Goal: Information Seeking & Learning: Learn about a topic

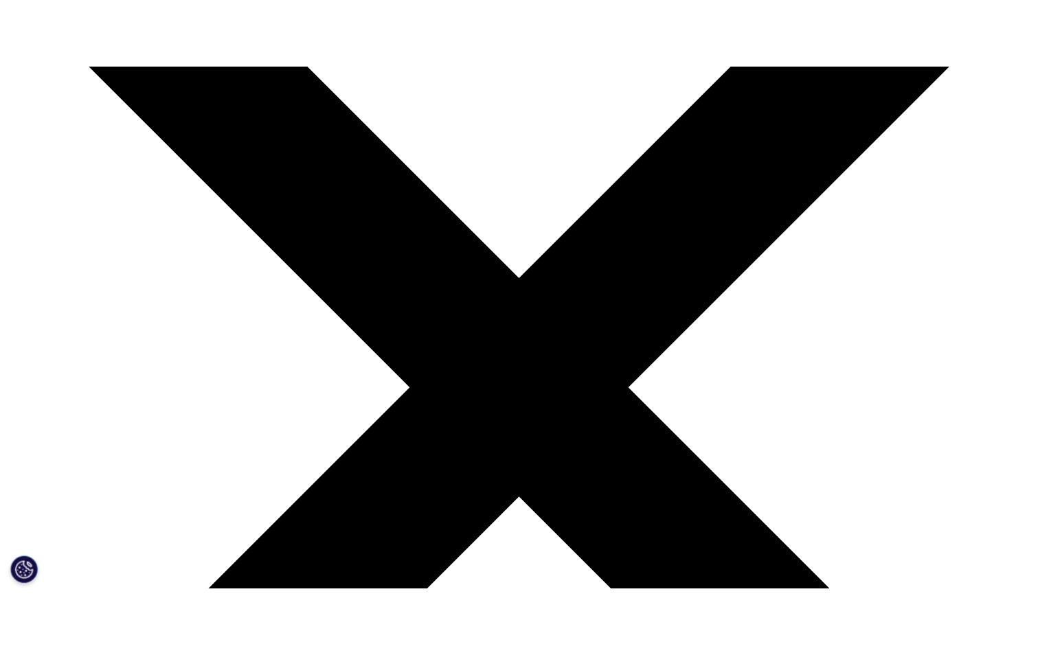
scroll to position [137, 0]
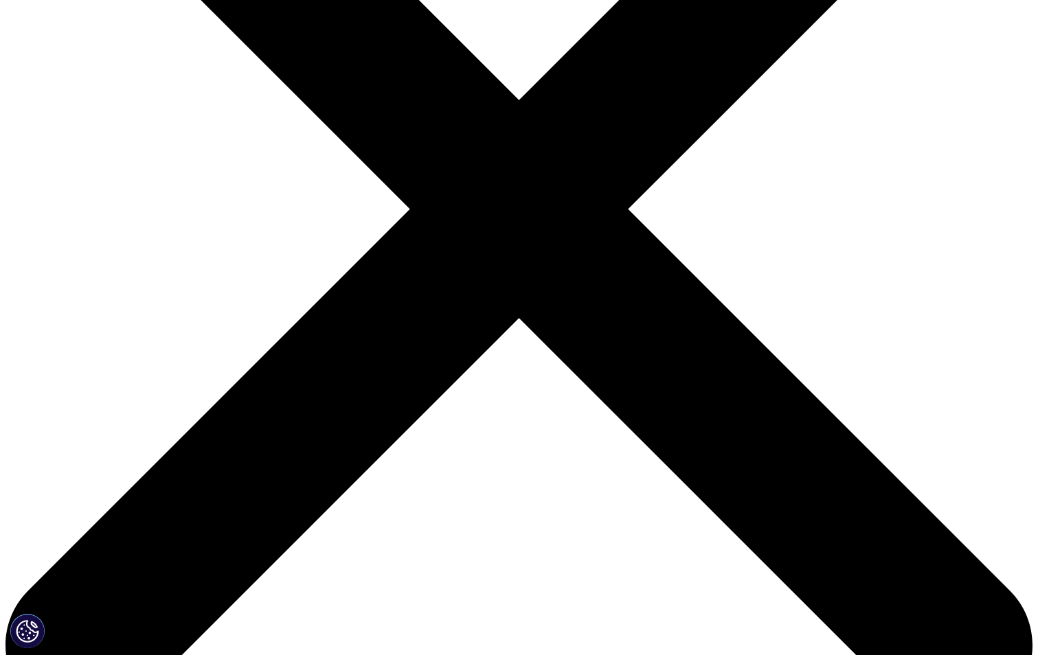
scroll to position [343, 0]
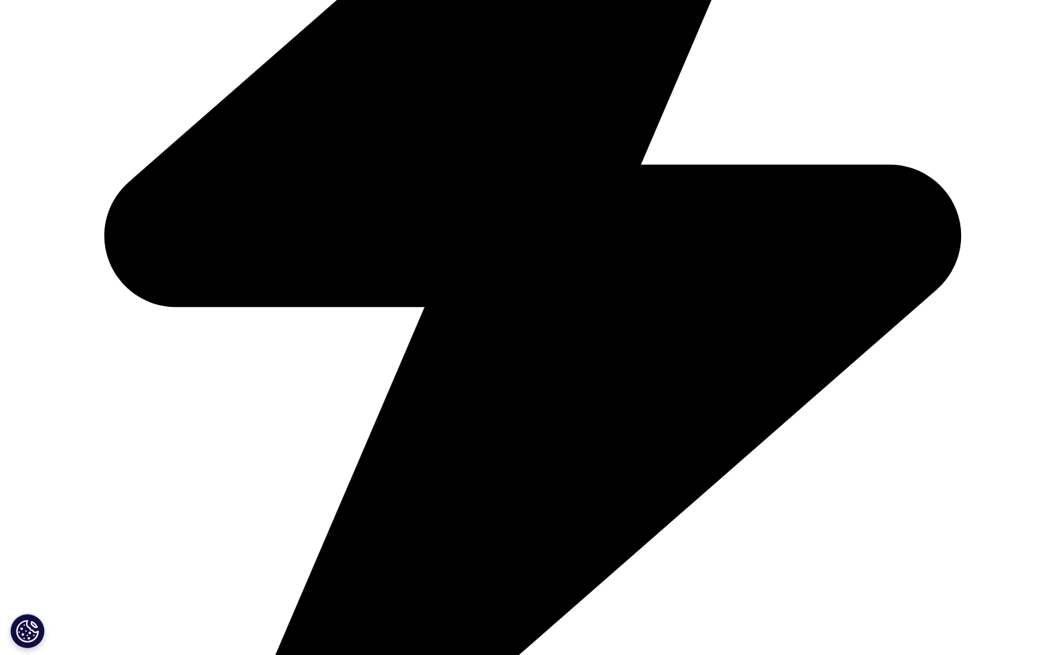
scroll to position [3703, 0]
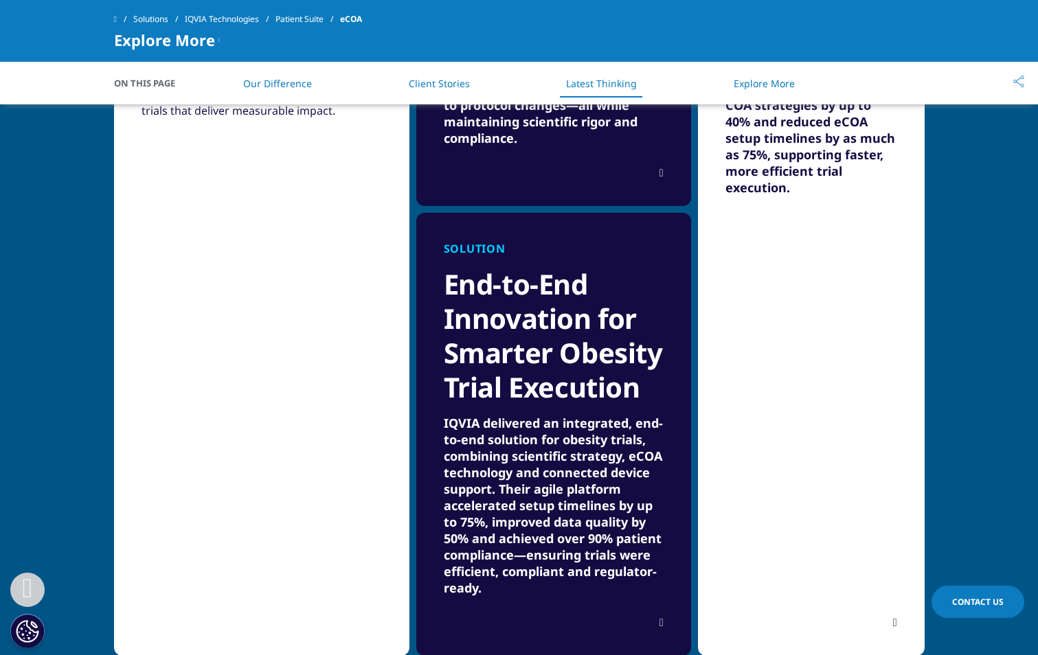
scroll to position [2060, 0]
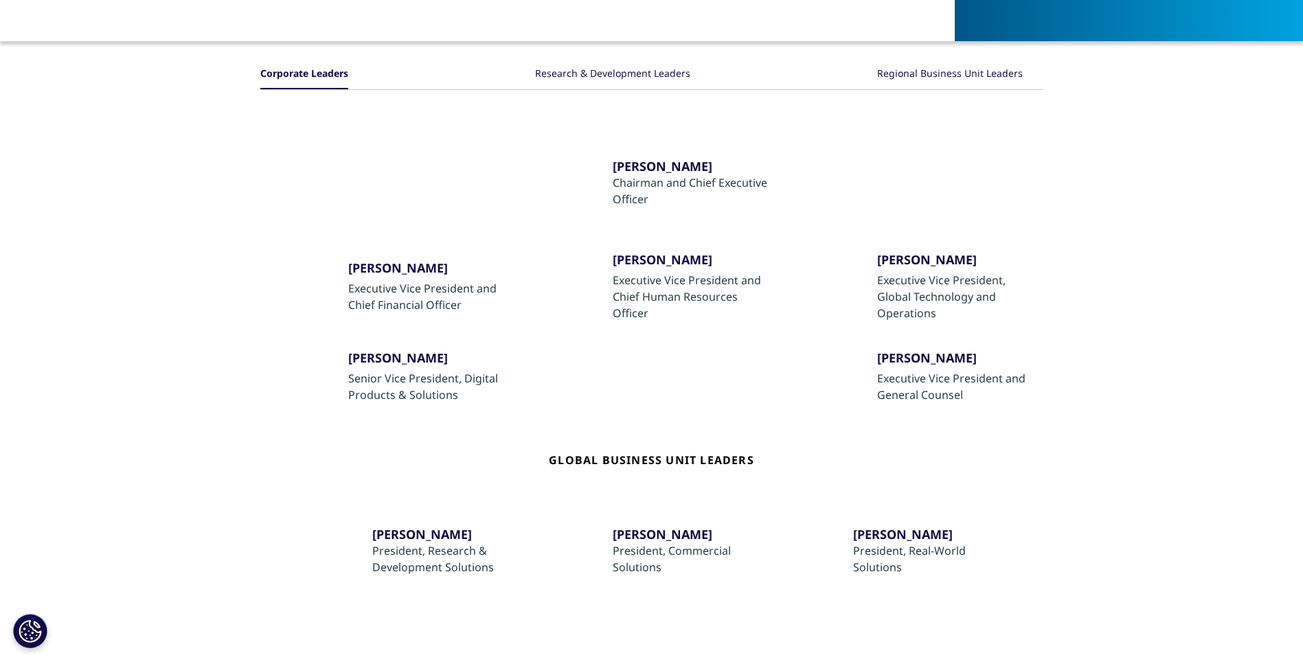
scroll to position [206, 0]
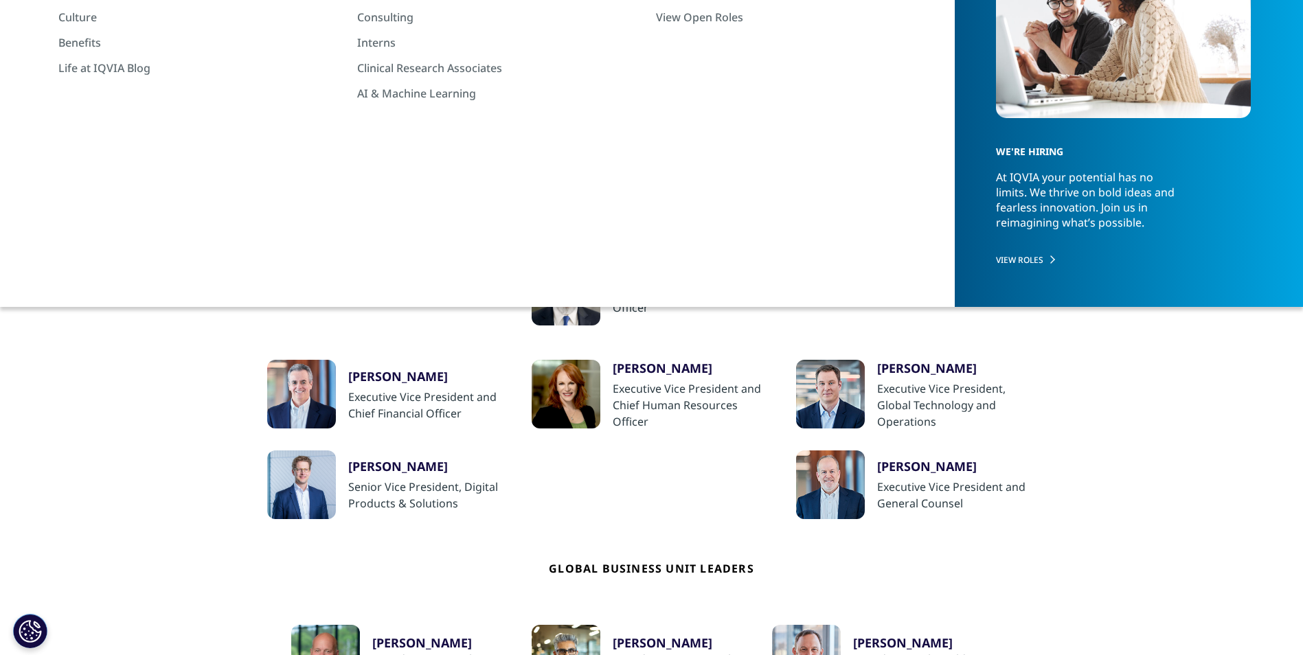
click at [906, 182] on div "Regional Business Unit Leaders" at bounding box center [950, 183] width 146 height 30
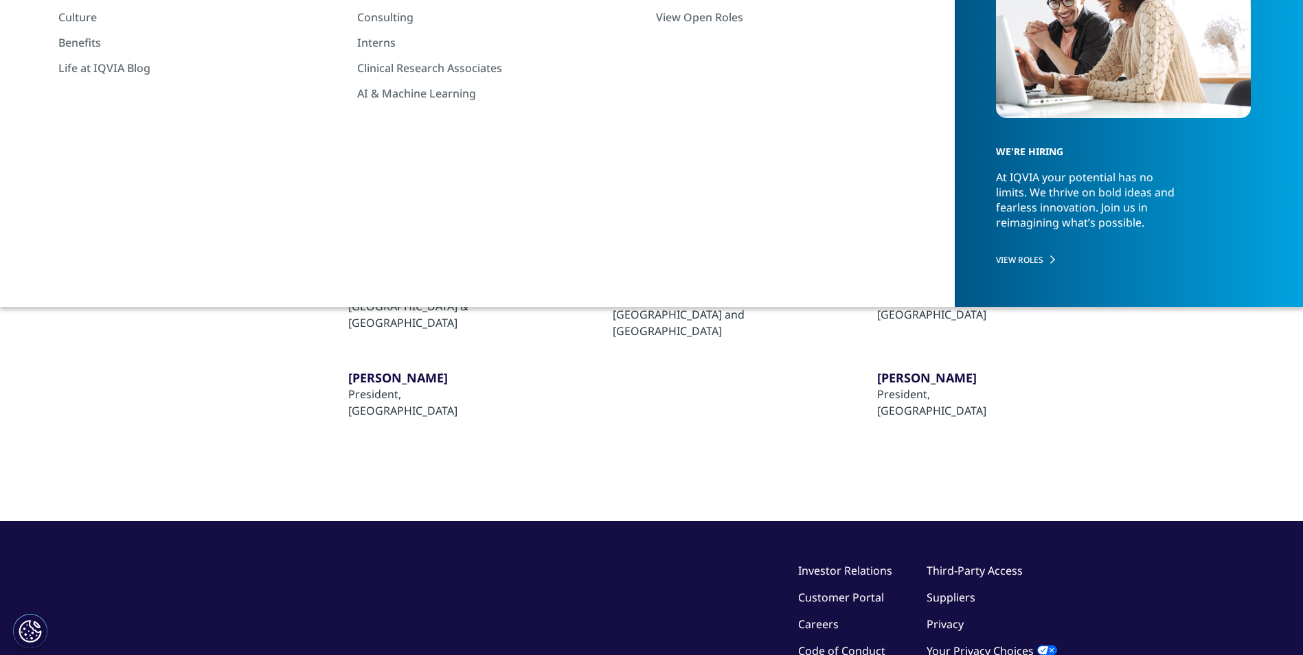
click at [659, 273] on div "​Alistair Grenfell" at bounding box center [692, 265] width 159 height 16
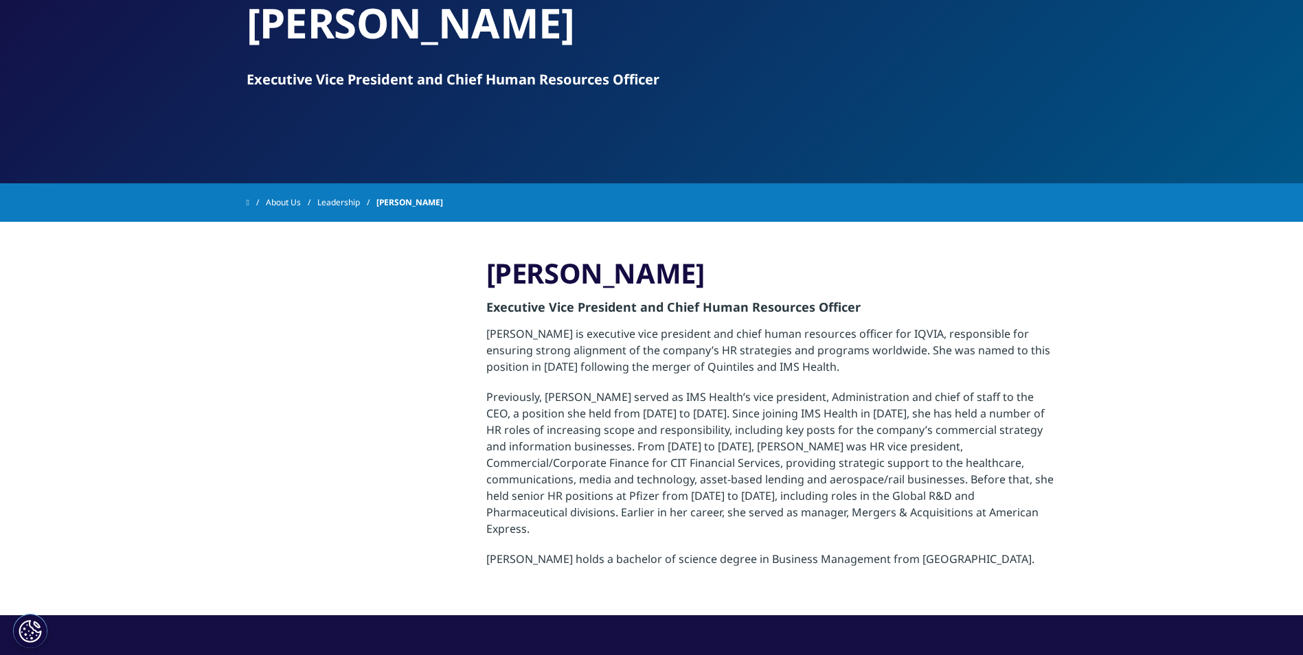
scroll to position [137, 0]
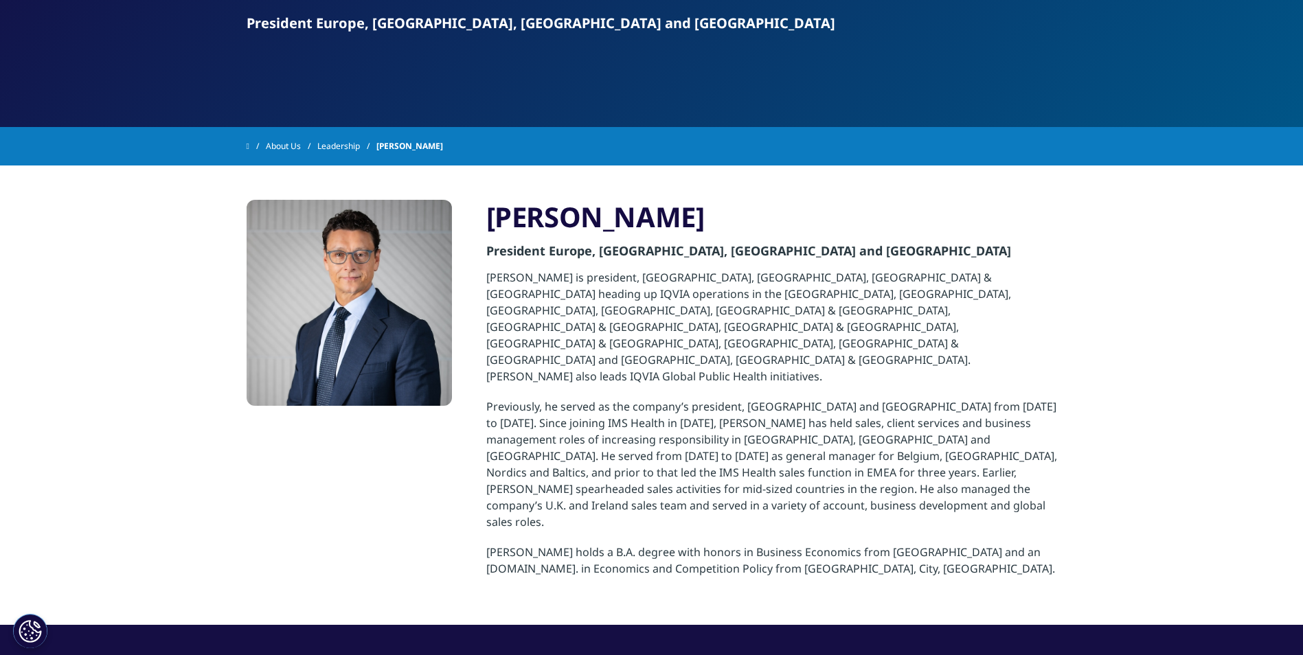
scroll to position [137, 0]
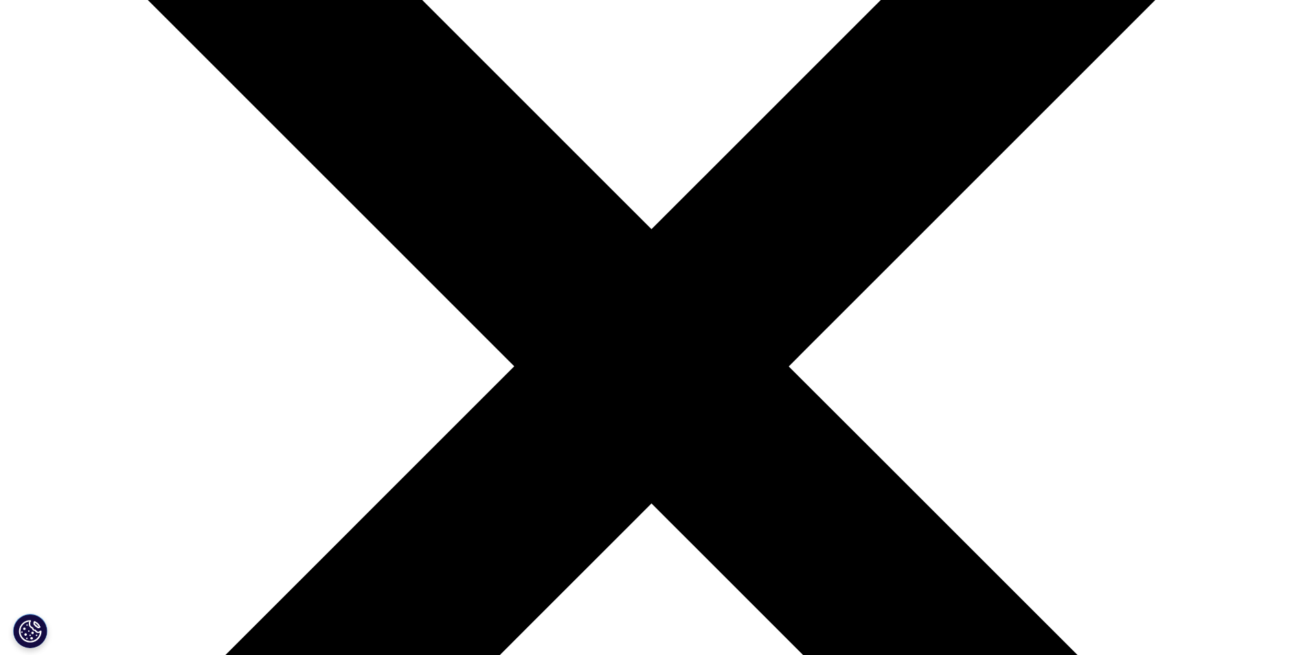
scroll to position [275, 0]
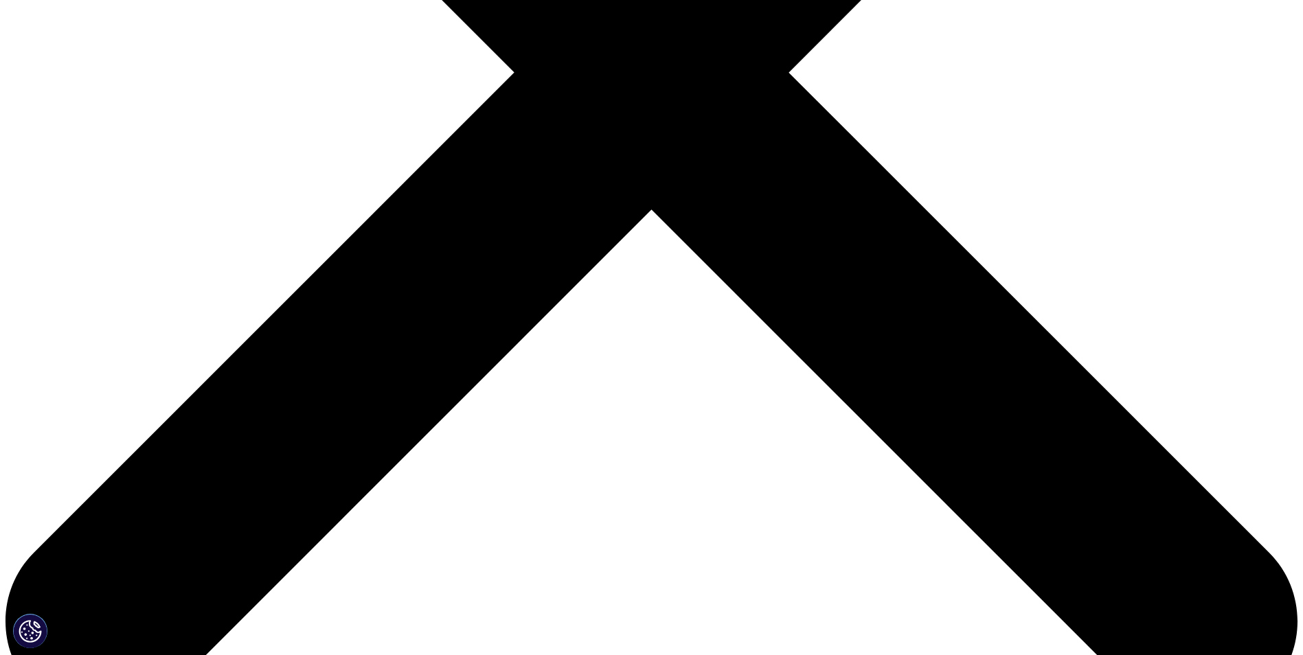
scroll to position [618, 0]
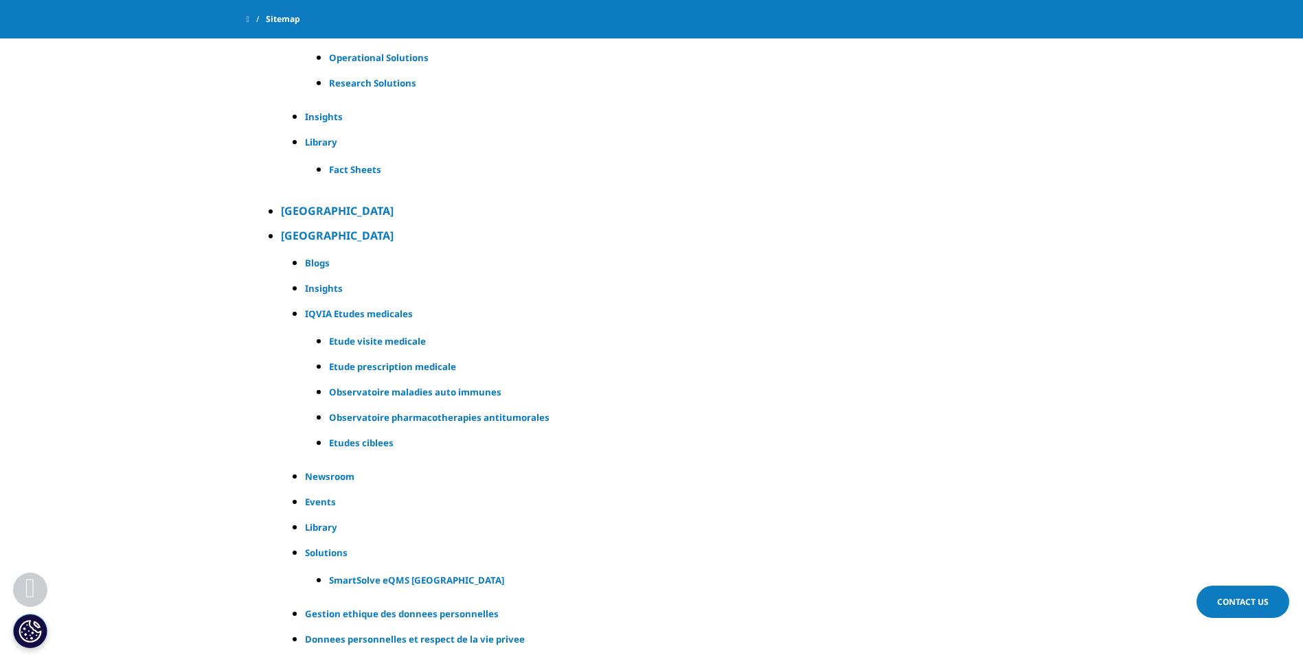
scroll to position [9476, 0]
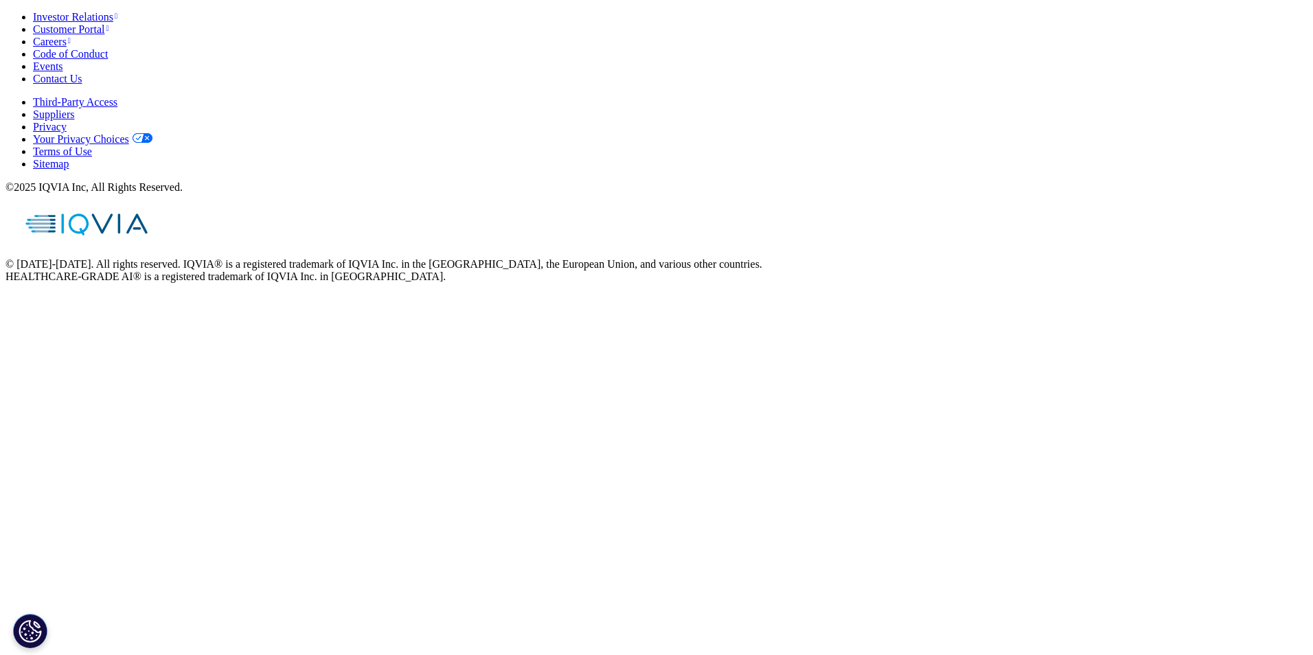
click at [152, 133] on link "Your Privacy Choices" at bounding box center [92, 139] width 119 height 12
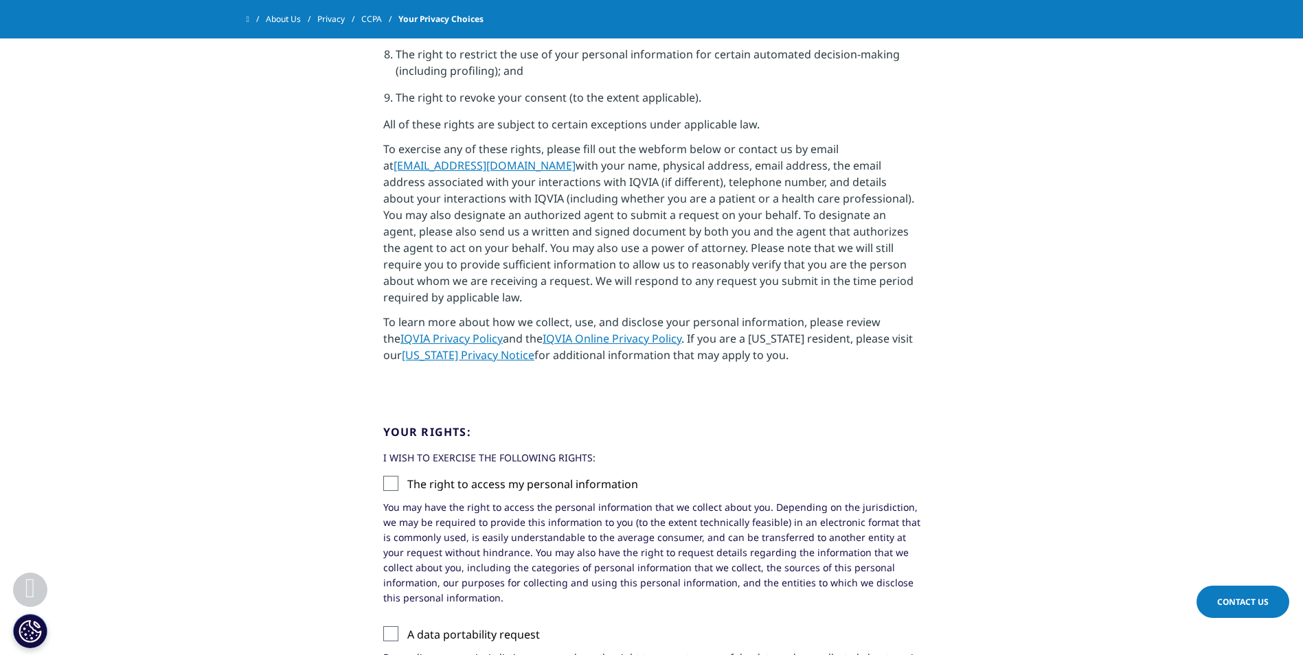
scroll to position [755, 0]
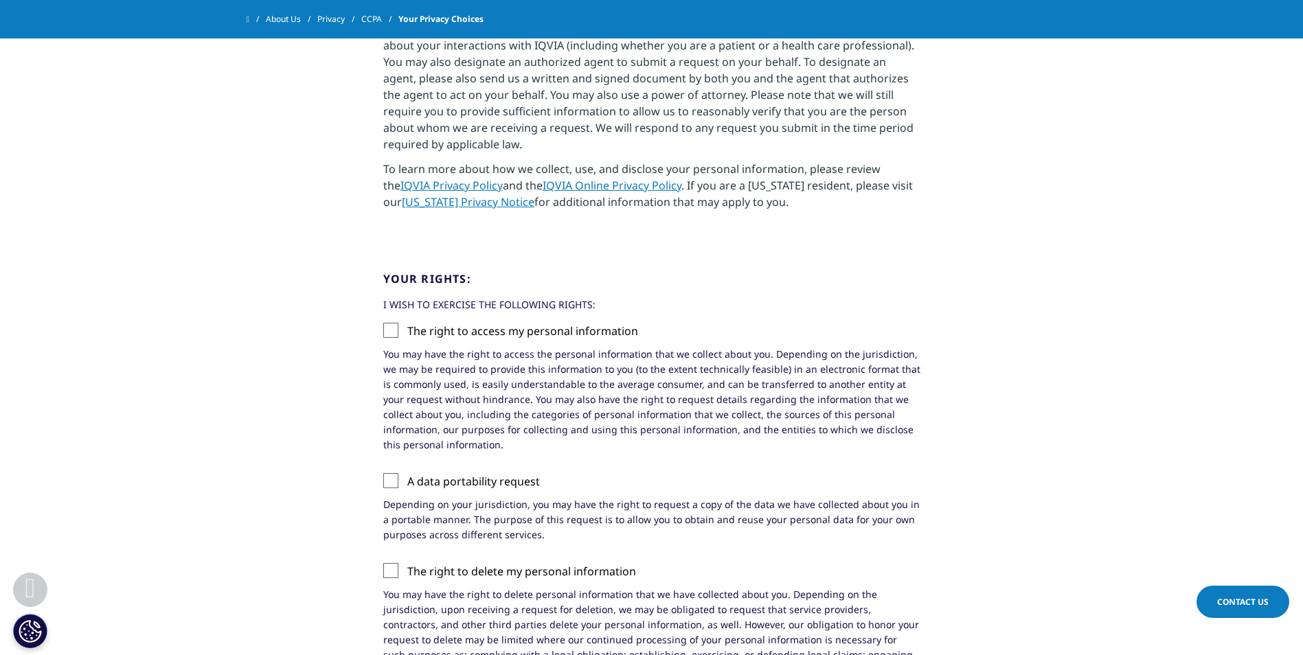
click at [396, 336] on label "The right to access my personal information" at bounding box center [651, 335] width 537 height 24
click at [407, 323] on input "The right to access my personal information" at bounding box center [407, 323] width 0 height 0
click at [393, 478] on label "A data portability request" at bounding box center [651, 485] width 537 height 24
click at [407, 473] on input "A data portability request" at bounding box center [407, 473] width 0 height 0
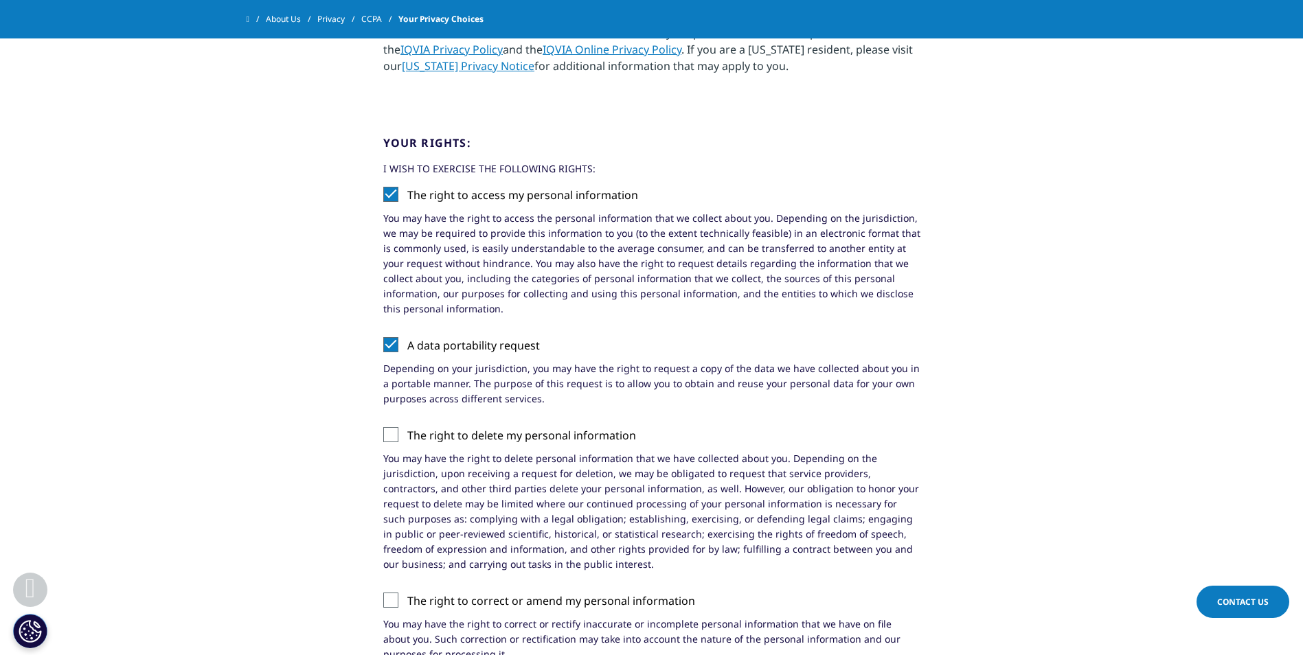
scroll to position [893, 0]
click at [396, 437] on label "The right to delete my personal information" at bounding box center [651, 438] width 537 height 24
click at [407, 426] on input "The right to delete my personal information" at bounding box center [407, 426] width 0 height 0
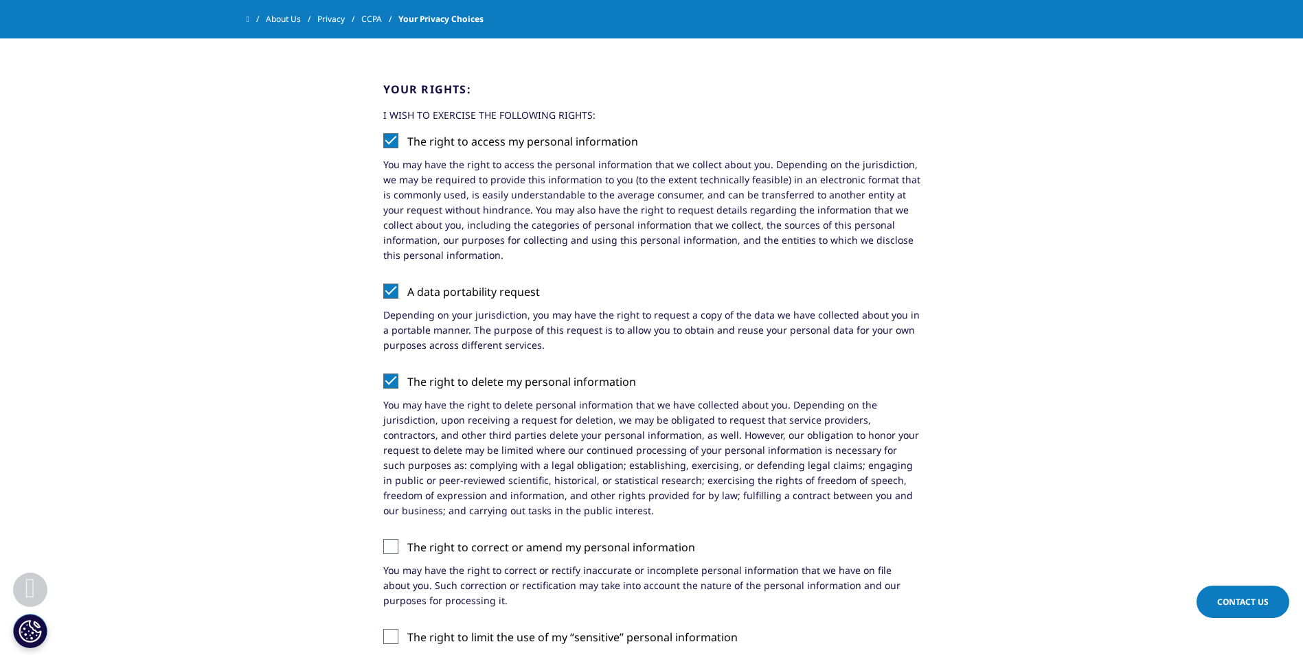
scroll to position [1099, 0]
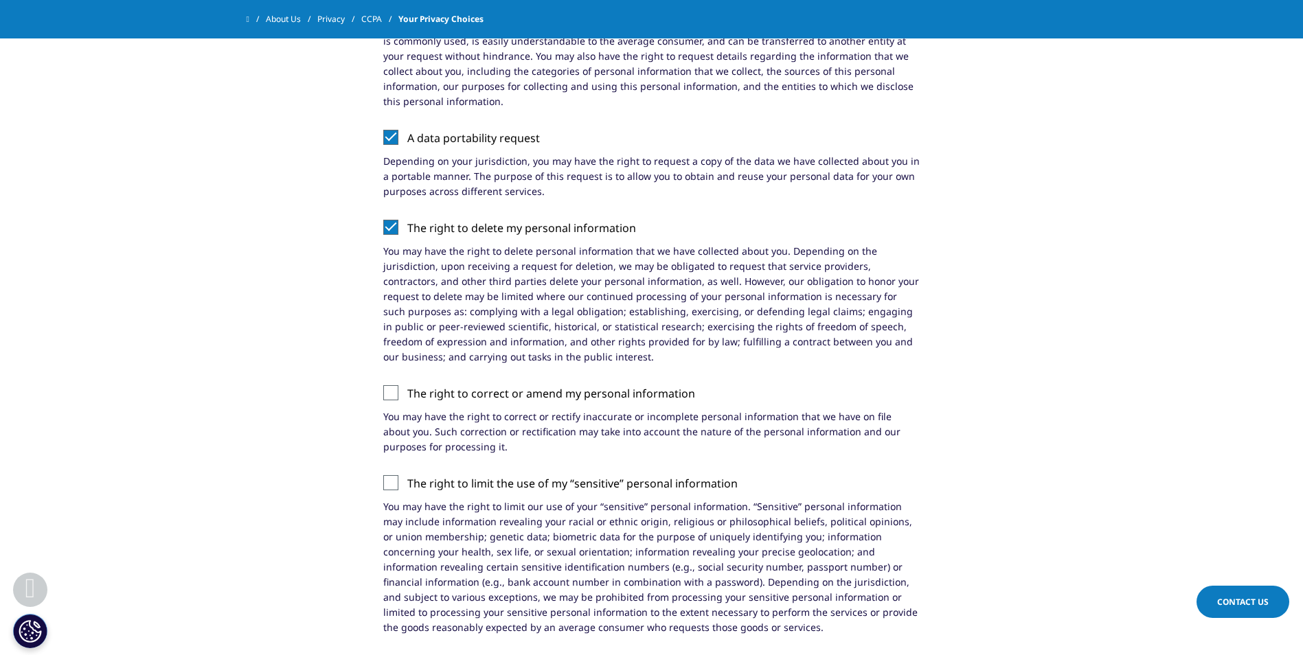
click at [398, 400] on label "The right to correct or amend my personal information" at bounding box center [651, 397] width 537 height 24
click at [407, 385] on input "The right to correct or amend my personal information" at bounding box center [407, 385] width 0 height 0
click at [383, 481] on label "The right to limit the use of my “sensitive” personal information" at bounding box center [651, 487] width 537 height 24
click at [407, 475] on input "The right to limit the use of my “sensitive” personal information" at bounding box center [407, 475] width 0 height 0
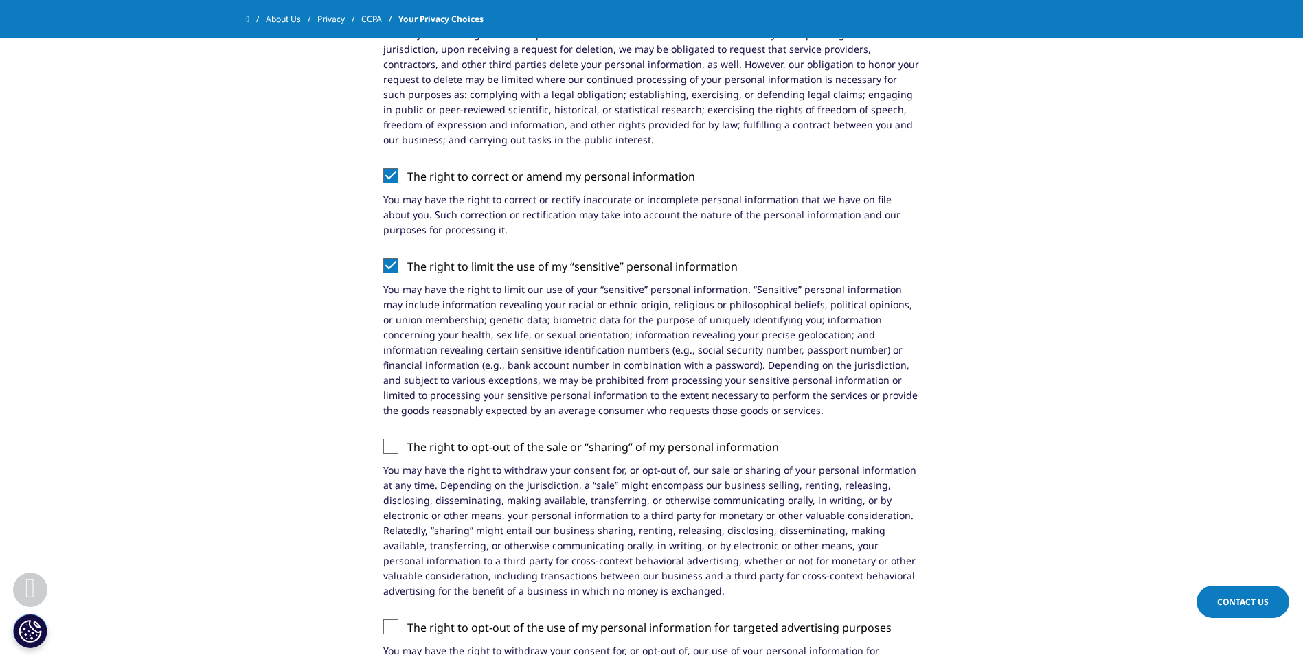
scroll to position [1373, 0]
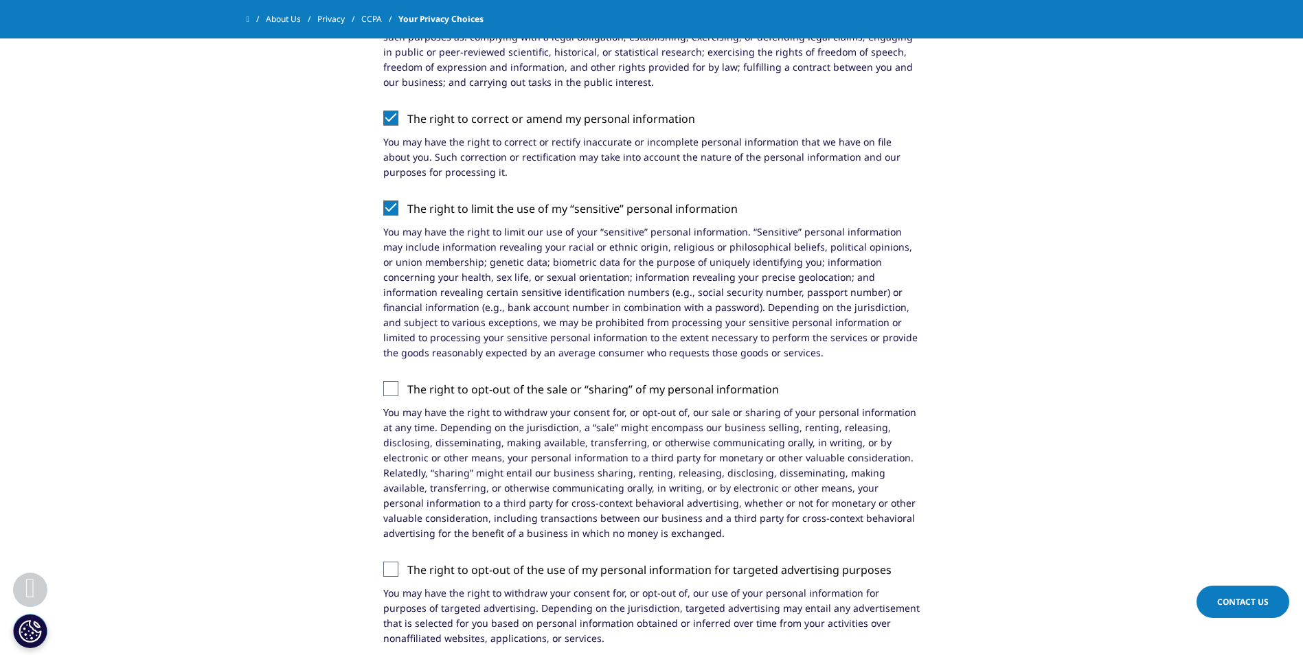
click at [388, 388] on label "The right to opt-out of the sale or “sharing” of my personal information" at bounding box center [651, 393] width 537 height 24
click at [407, 381] on input "The right to opt-out of the sale or “sharing” of my personal information" at bounding box center [407, 381] width 0 height 0
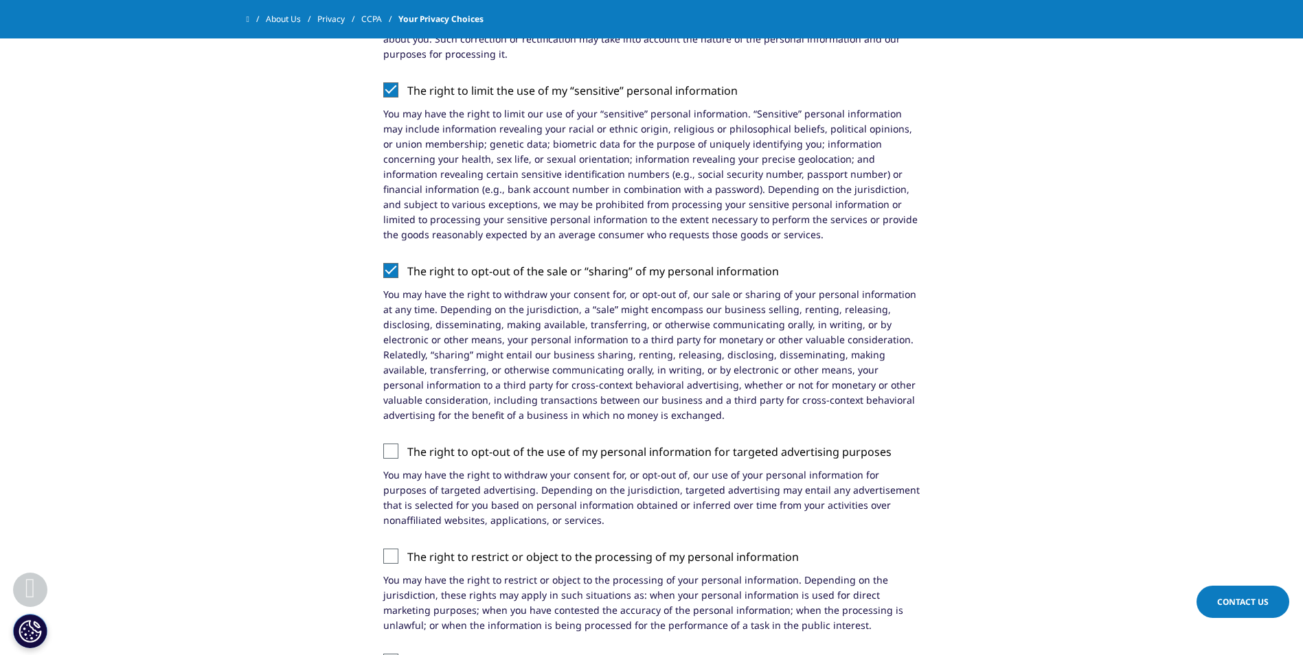
scroll to position [1511, 0]
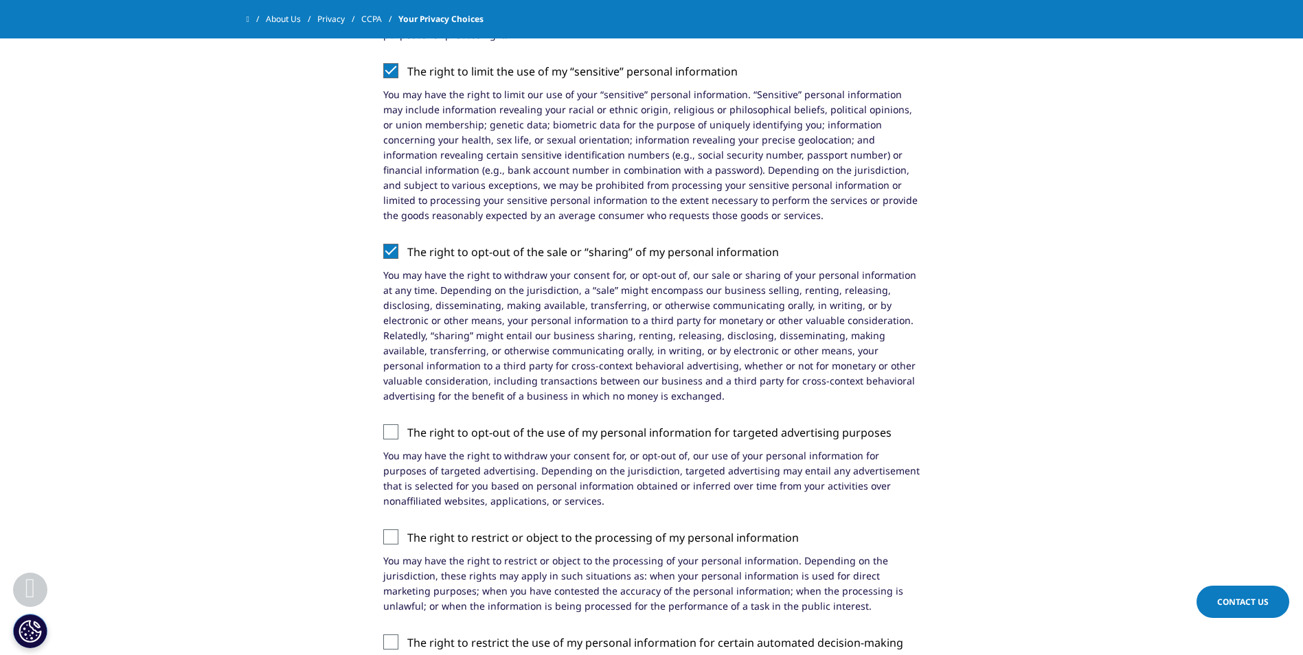
click at [403, 435] on label "The right to opt-out of the use of my personal information for targeted adverti…" at bounding box center [651, 436] width 537 height 24
click at [407, 424] on input "The right to opt-out of the use of my personal information for targeted adverti…" at bounding box center [407, 424] width 0 height 0
click at [393, 536] on label "The right to restrict or object to the processing of my personal information" at bounding box center [651, 541] width 537 height 24
click at [407, 529] on input "The right to restrict or object to the processing of my personal information" at bounding box center [407, 529] width 0 height 0
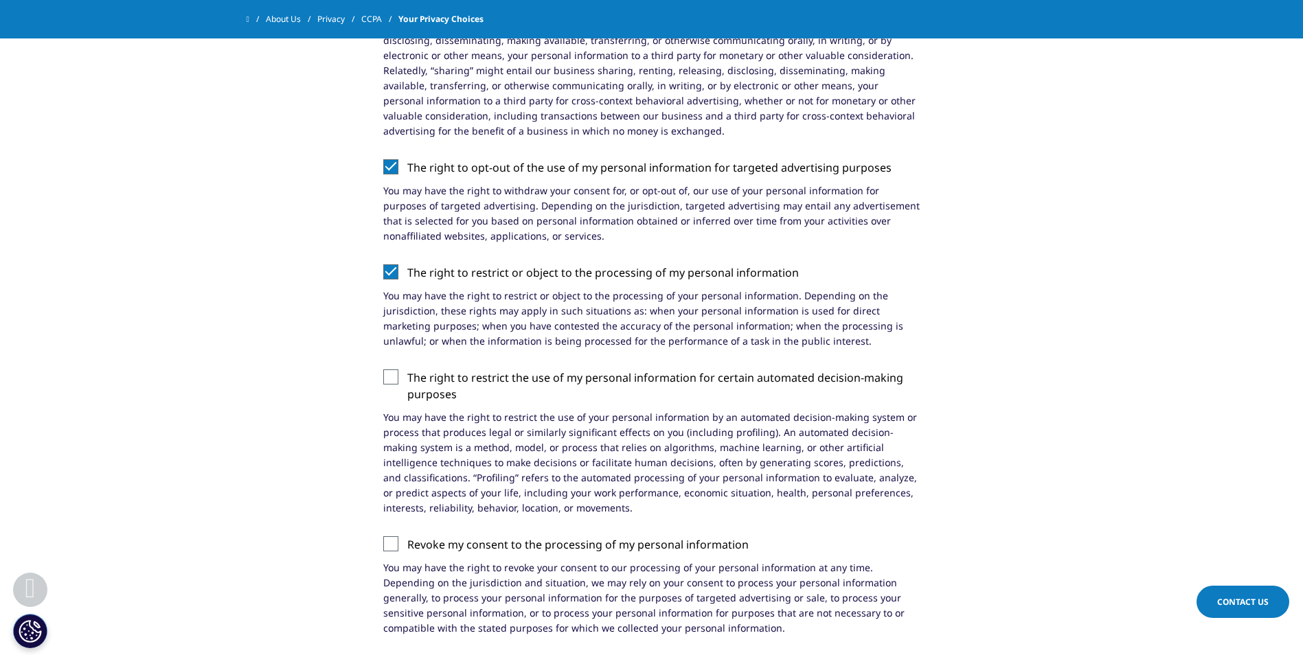
scroll to position [1854, 0]
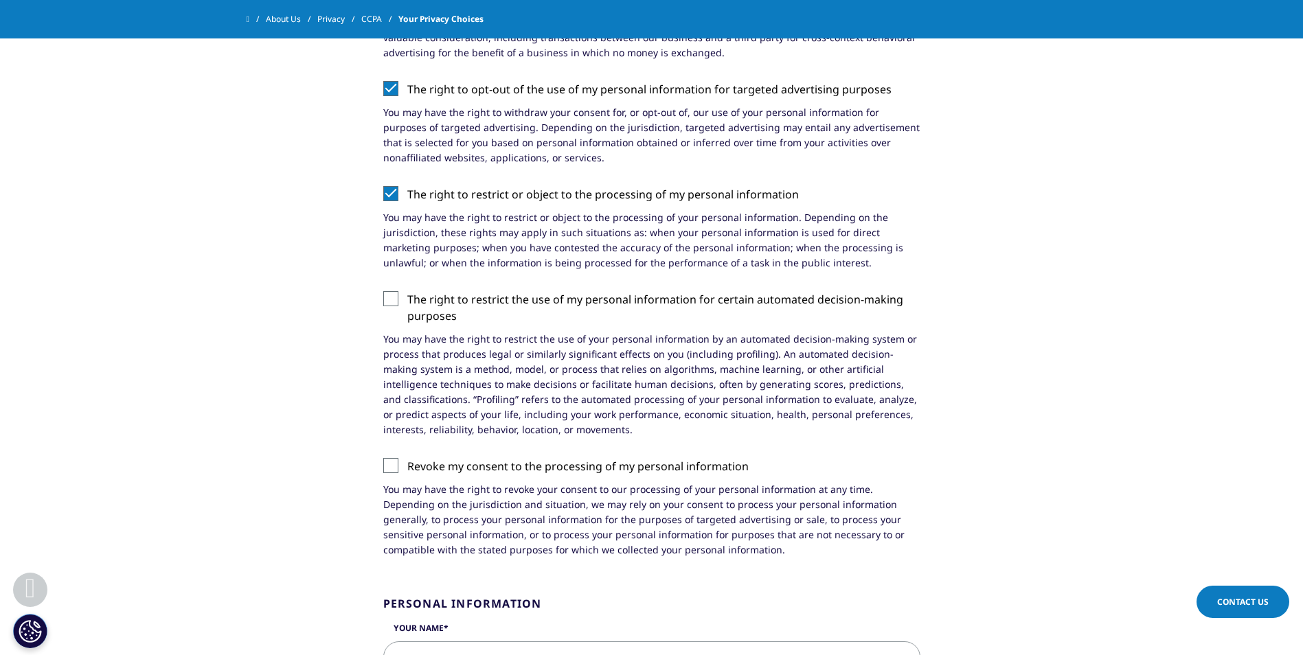
click at [391, 305] on label "The right to restrict the use of my personal information for certain automated …" at bounding box center [651, 311] width 537 height 41
click at [407, 291] on input "The right to restrict the use of my personal information for certain automated …" at bounding box center [407, 291] width 0 height 0
click at [406, 466] on label "Revoke my consent to the processing of my personal information" at bounding box center [651, 470] width 537 height 24
click at [407, 458] on input "Revoke my consent to the processing of my personal information" at bounding box center [407, 458] width 0 height 0
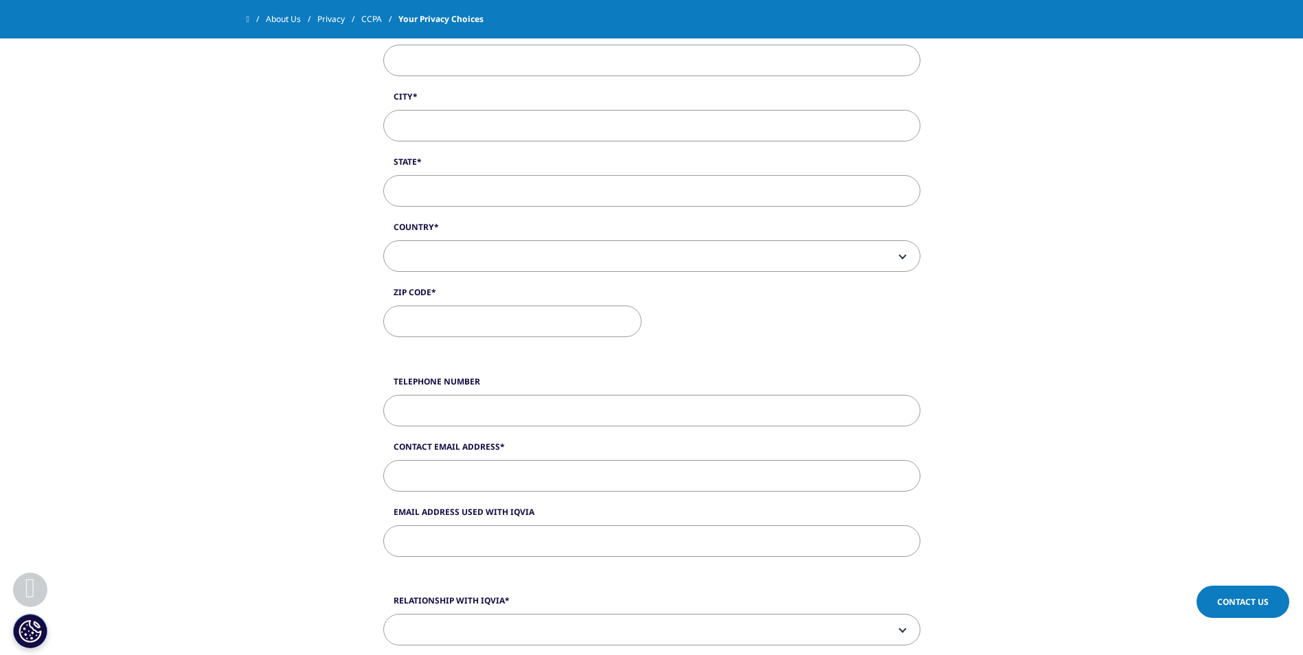
scroll to position [2541, 0]
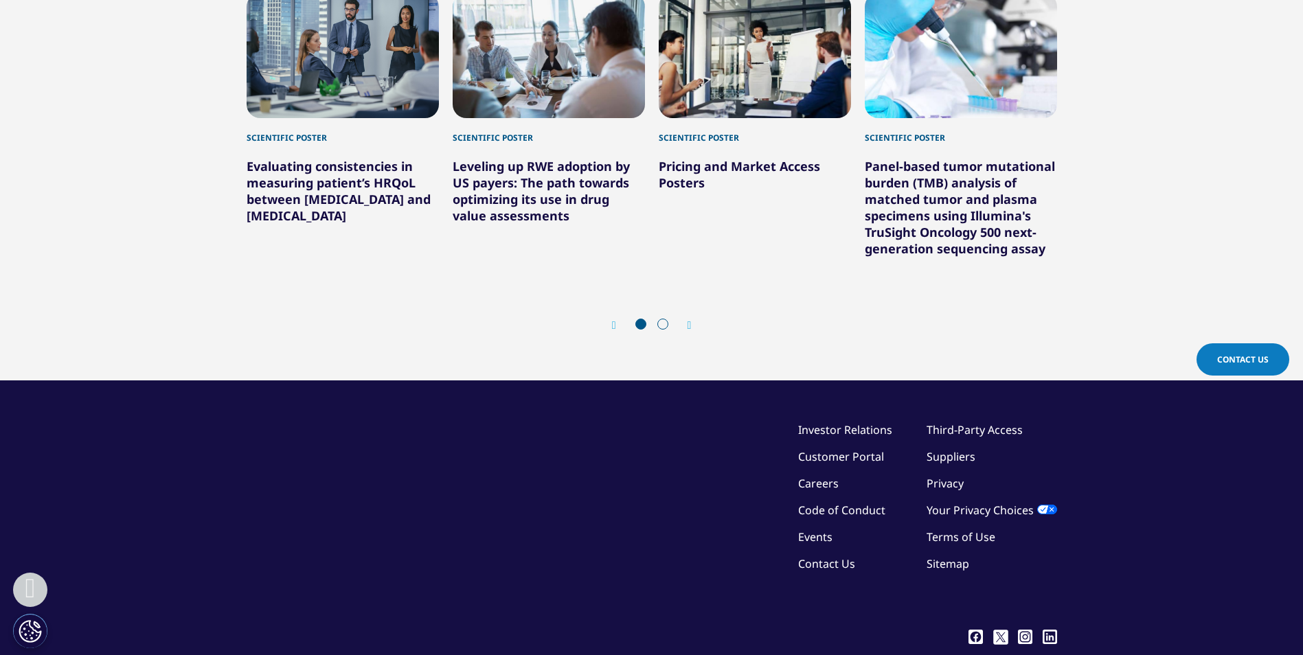
scroll to position [275, 0]
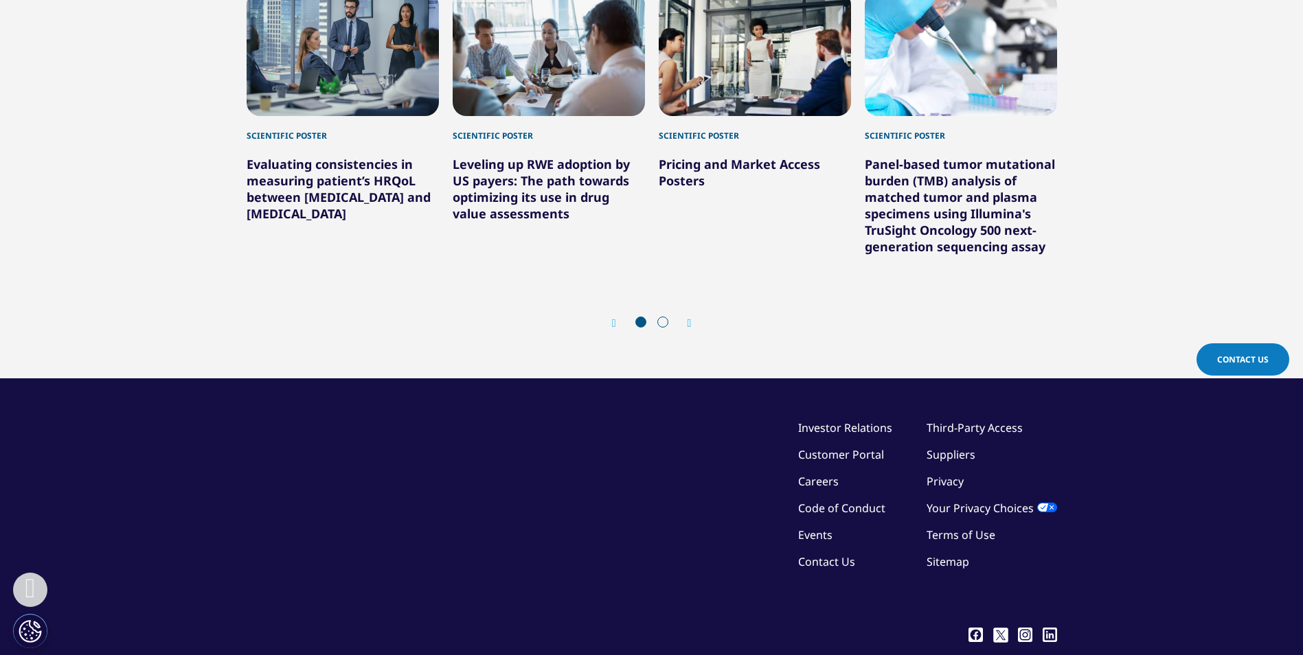
click at [687, 318] on icon "Next slide" at bounding box center [689, 323] width 4 height 11
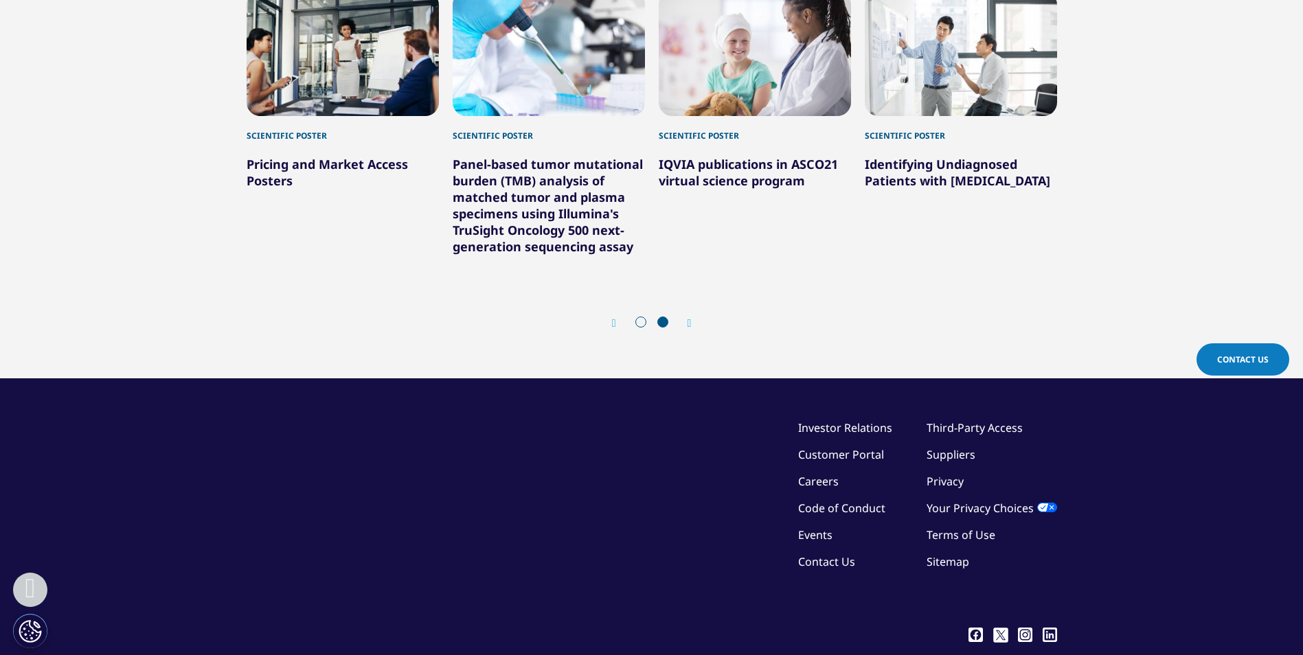
click at [266, 177] on link "Pricing and Market Access Posters" at bounding box center [327, 172] width 161 height 33
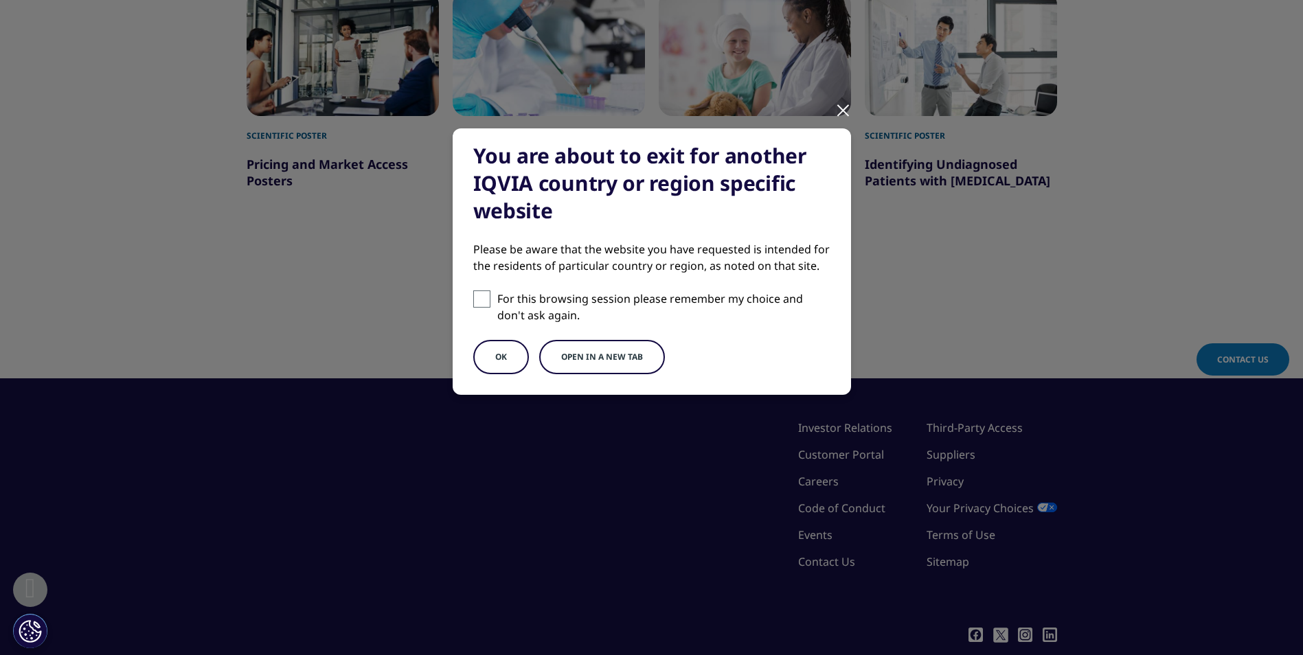
click at [484, 305] on span at bounding box center [481, 298] width 17 height 17
click at [484, 305] on input "For this browsing session please remember my choice and don't ask again." at bounding box center [481, 298] width 17 height 17
checkbox input "true"
click at [490, 356] on button "OK" at bounding box center [501, 357] width 56 height 34
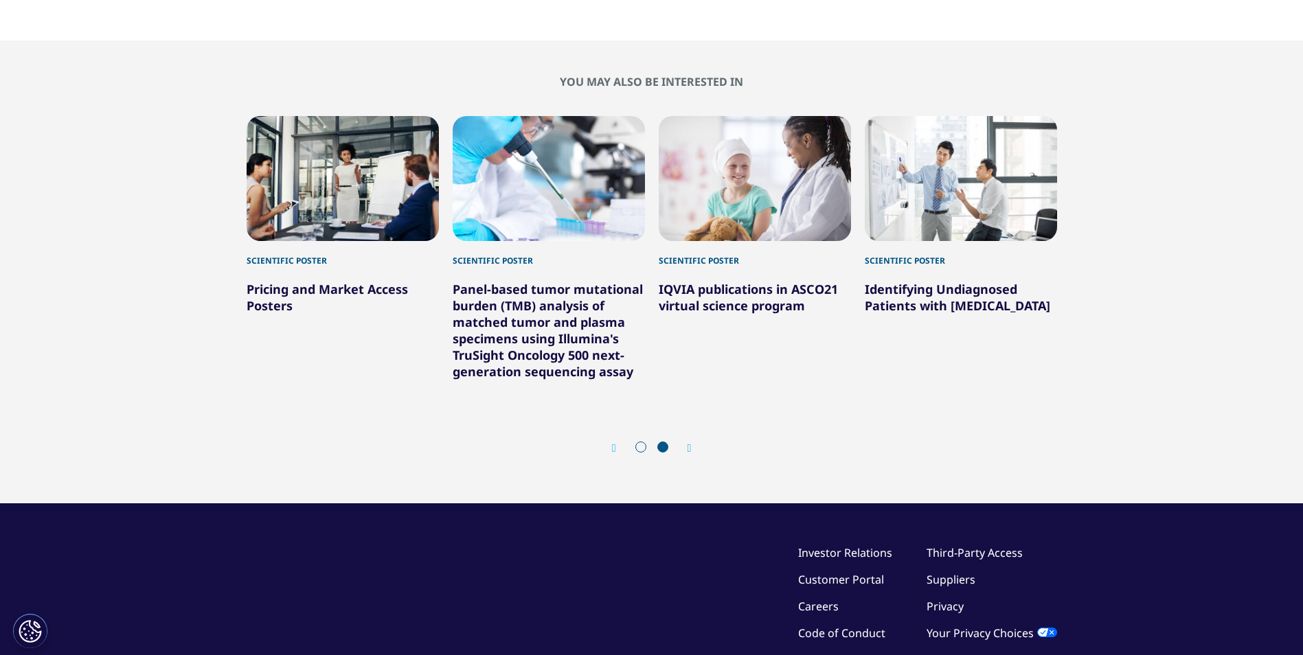
scroll to position [0, 0]
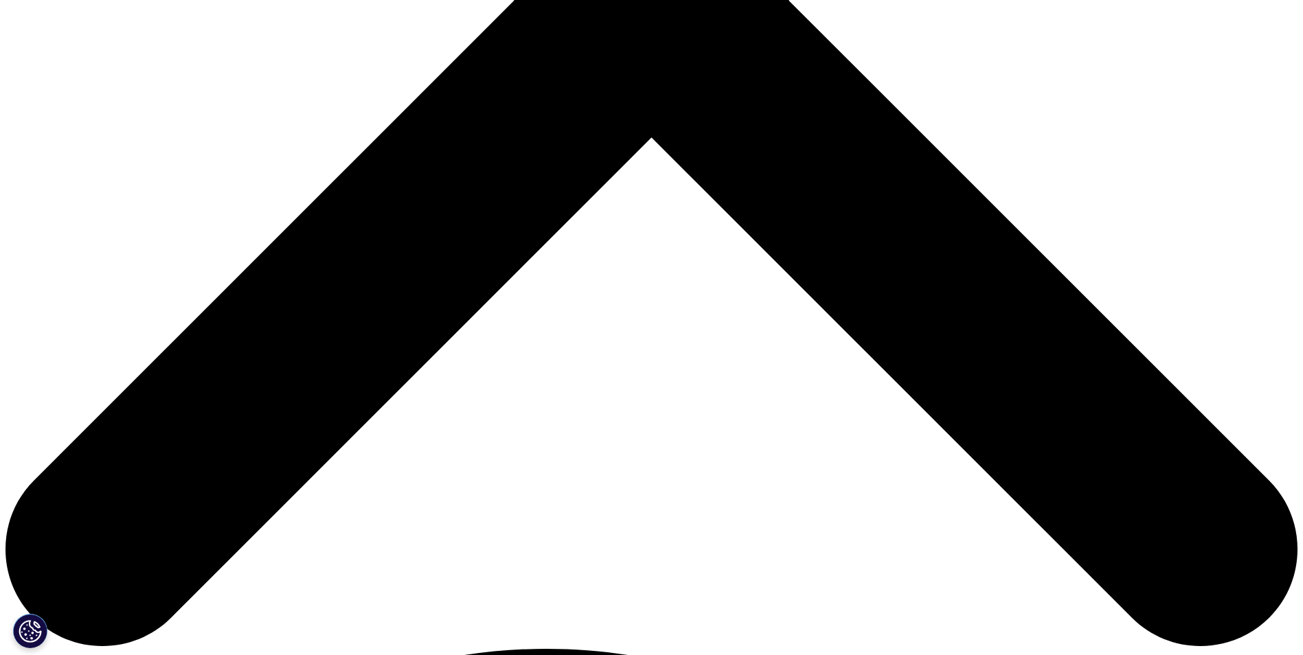
scroll to position [687, 0]
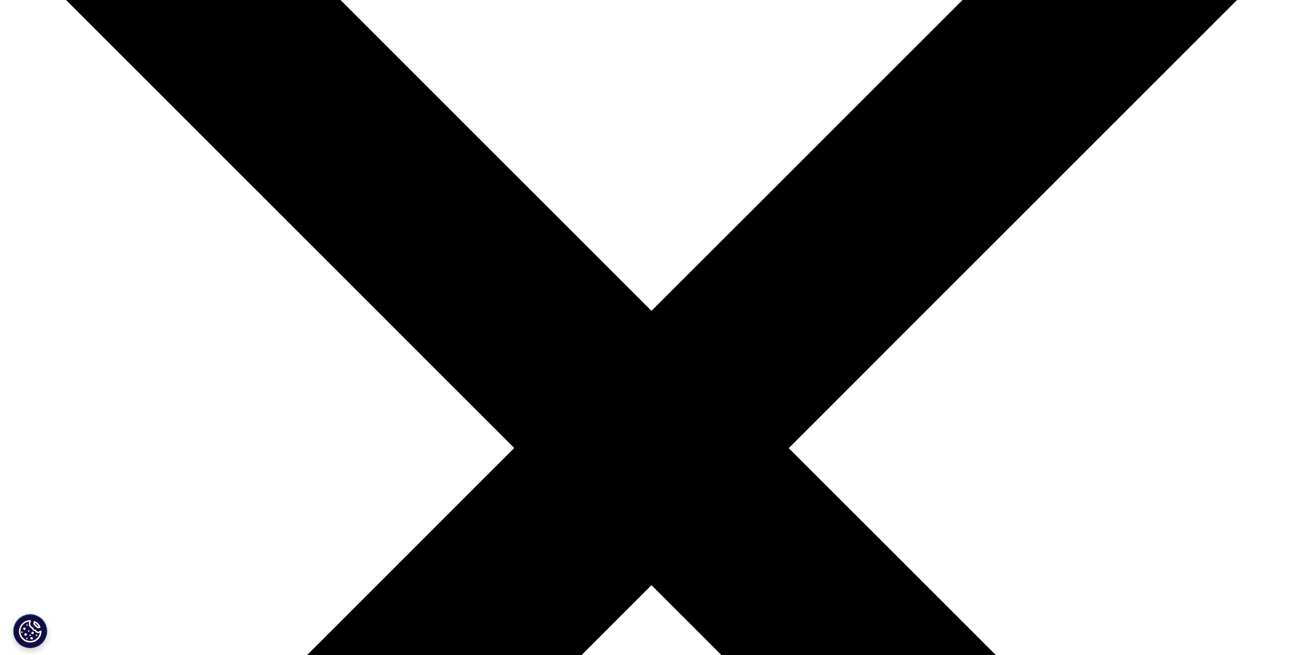
scroll to position [206, 0]
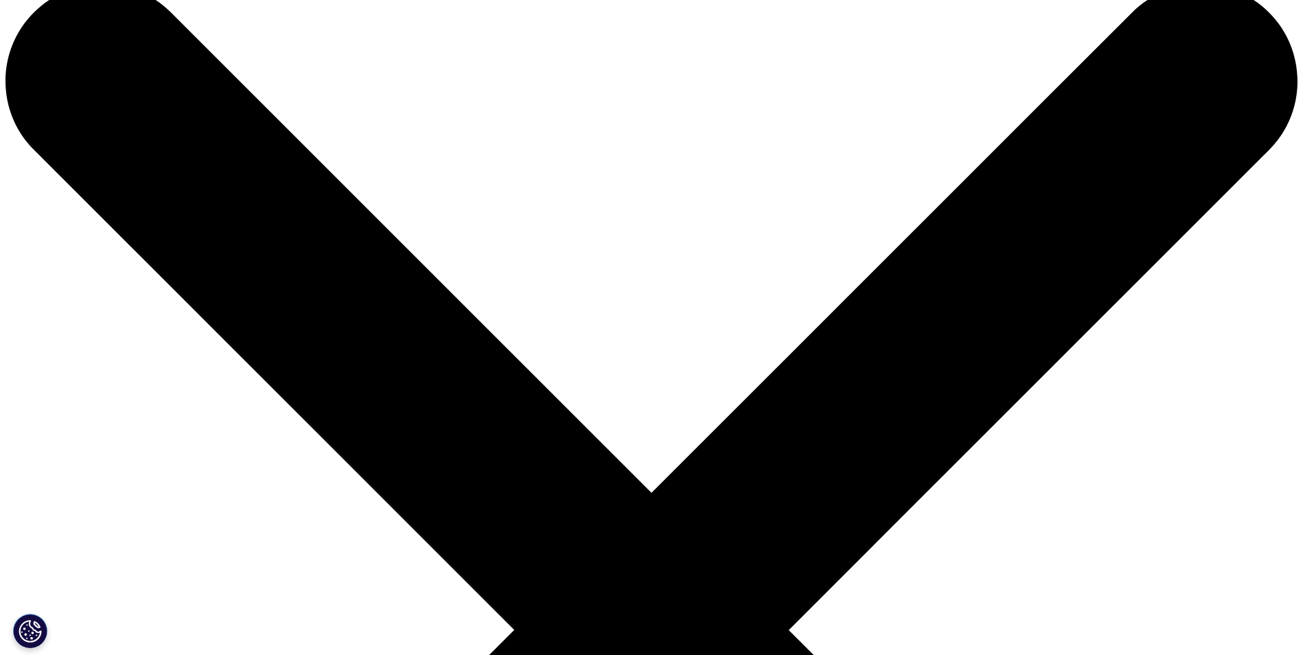
scroll to position [69, 0]
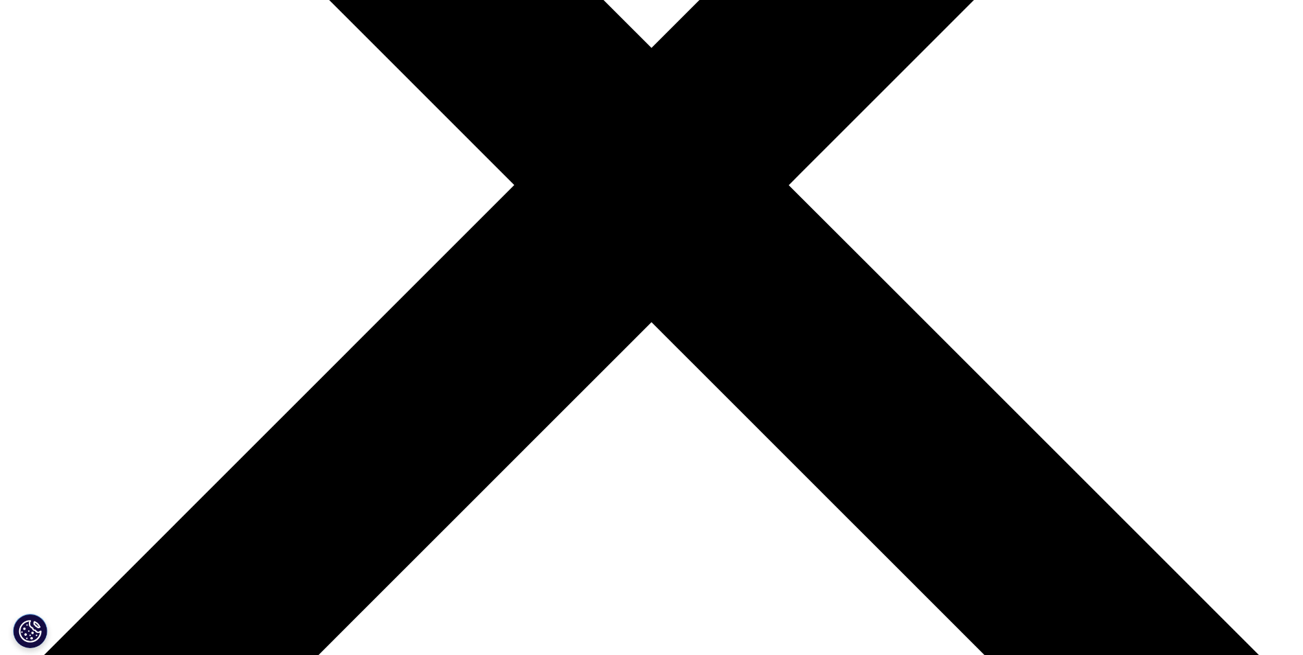
scroll to position [137, 0]
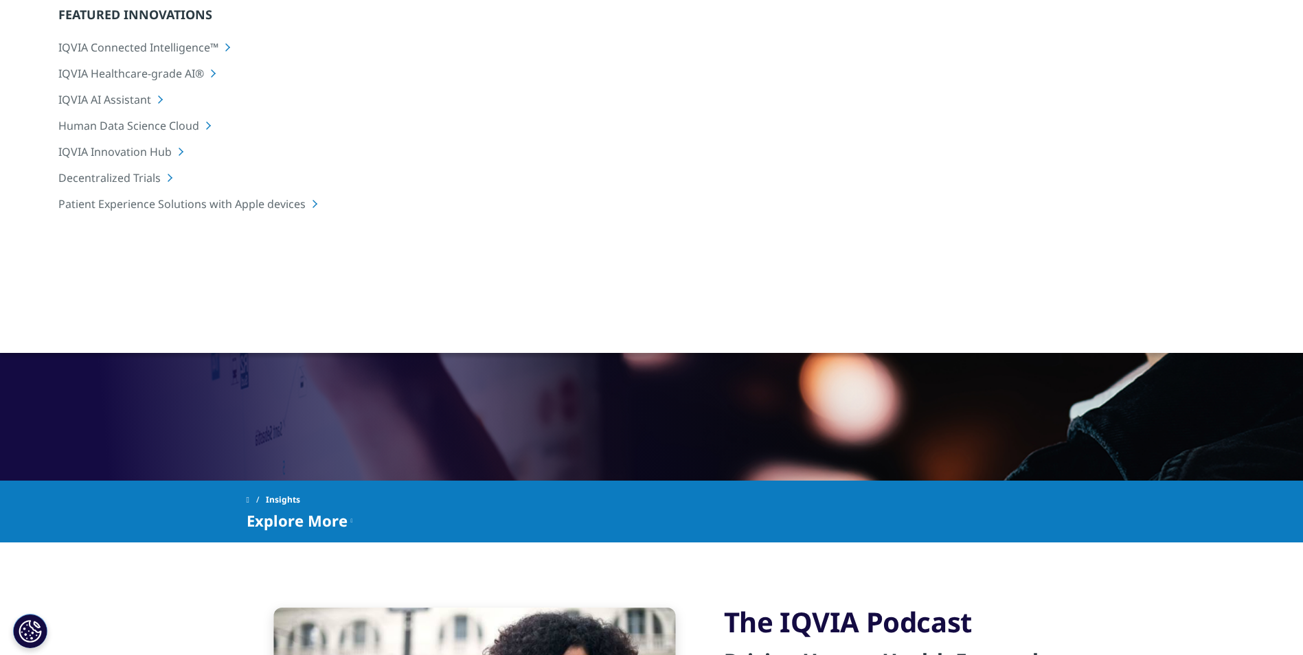
click at [249, 501] on span at bounding box center [248, 500] width 3 height 10
